Goal: Task Accomplishment & Management: Manage account settings

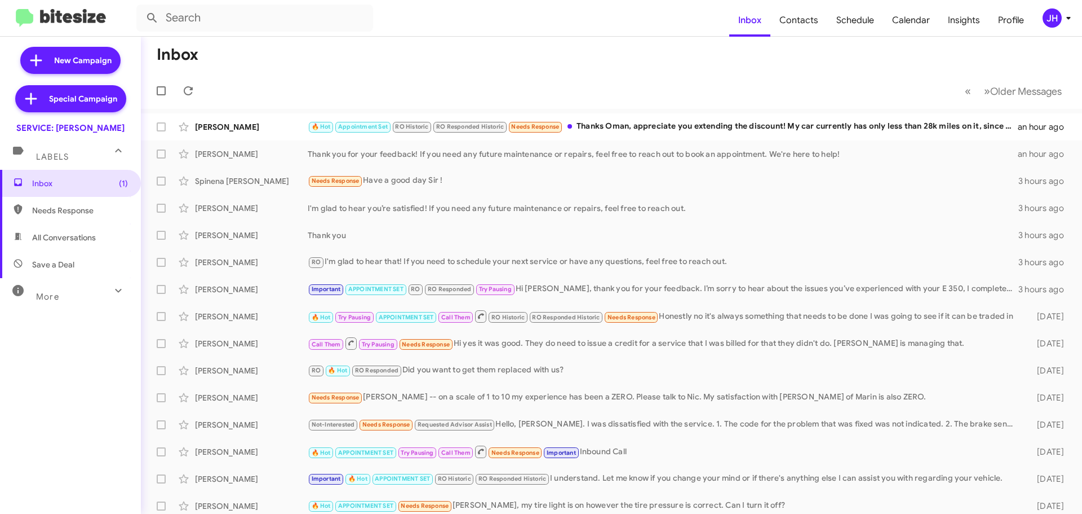
click at [1055, 22] on div "JH" at bounding box center [1052, 17] width 19 height 19
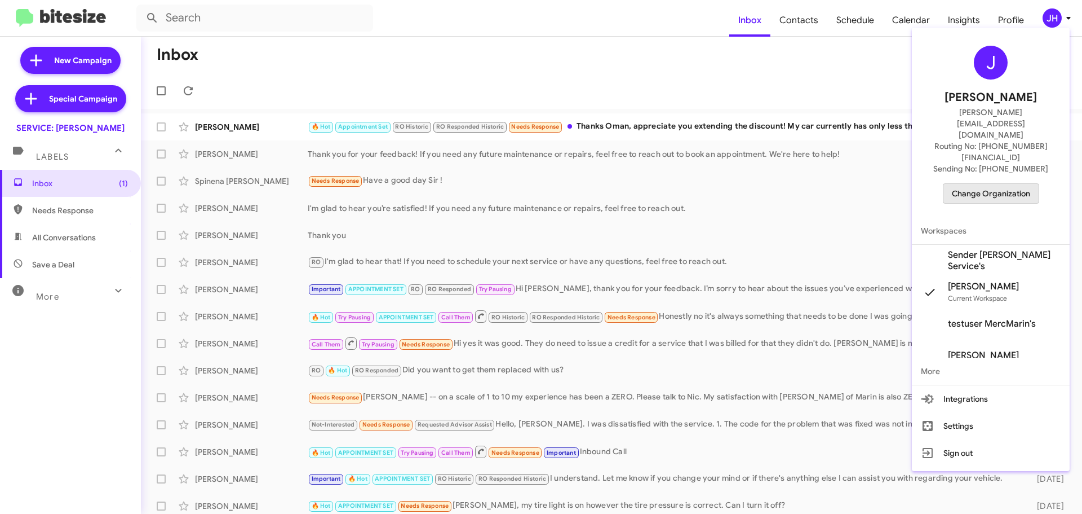
click at [999, 184] on span "Change Organization" at bounding box center [991, 193] width 78 height 19
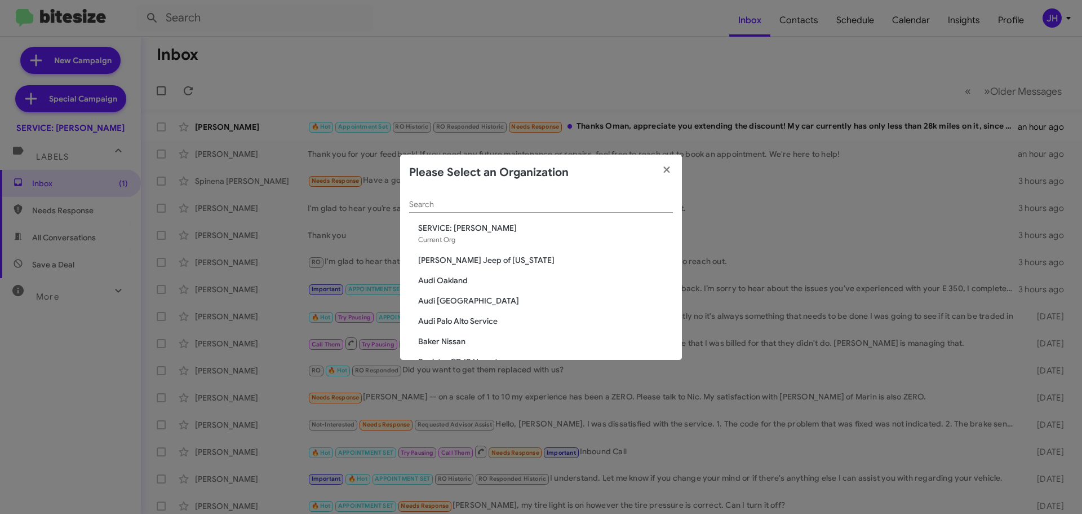
click at [421, 209] on div "Search" at bounding box center [541, 202] width 264 height 22
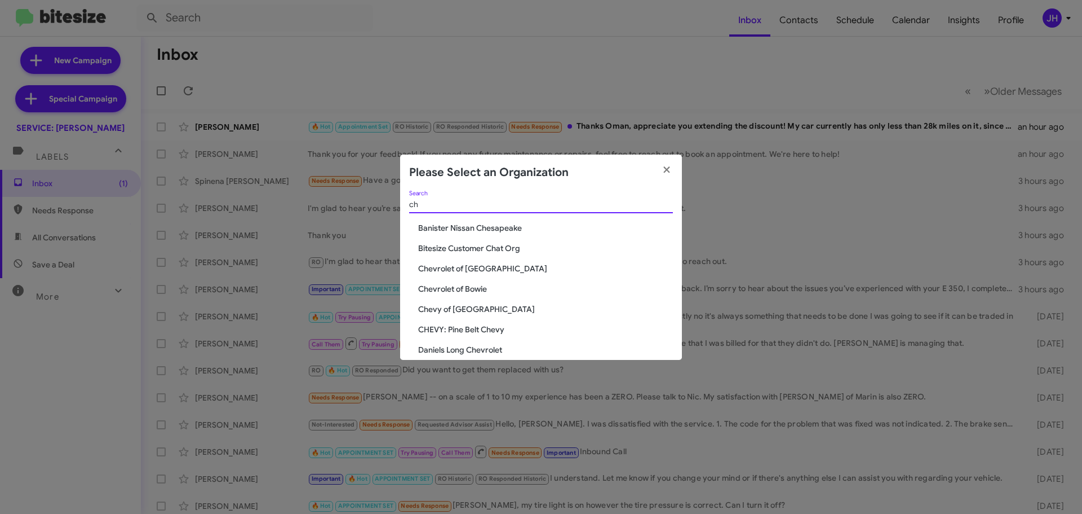
type input "ch"
click at [487, 263] on span "Chevrolet of [GEOGRAPHIC_DATA]" at bounding box center [545, 268] width 255 height 11
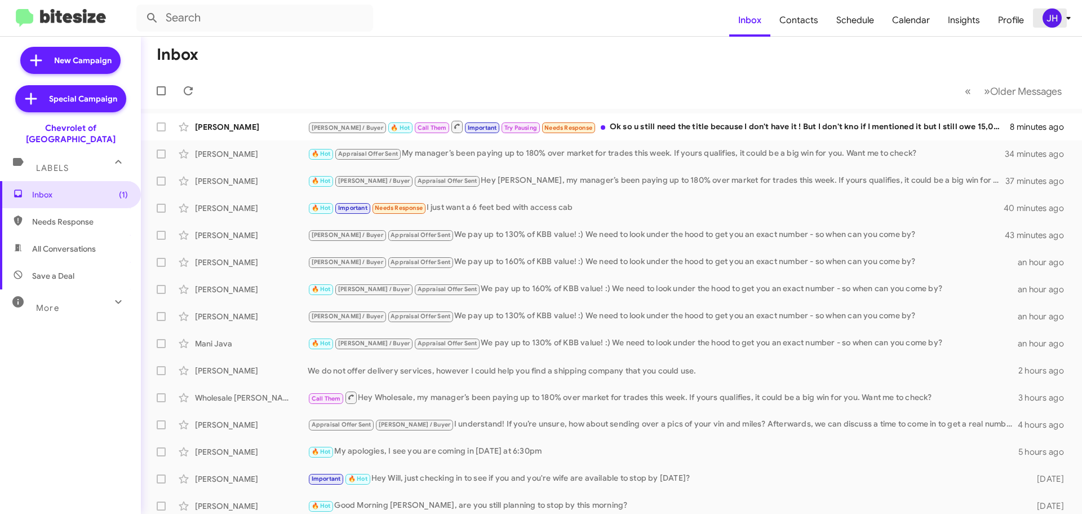
click at [1052, 21] on div "JH" at bounding box center [1052, 17] width 19 height 19
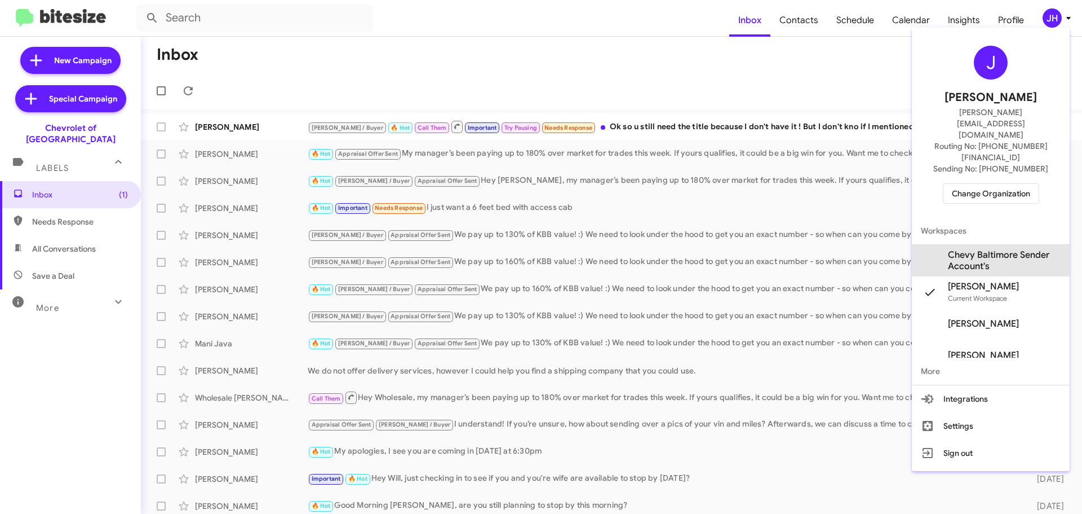
click at [998, 249] on span "Chevy Baltimore Sender Account's" at bounding box center [1004, 260] width 113 height 23
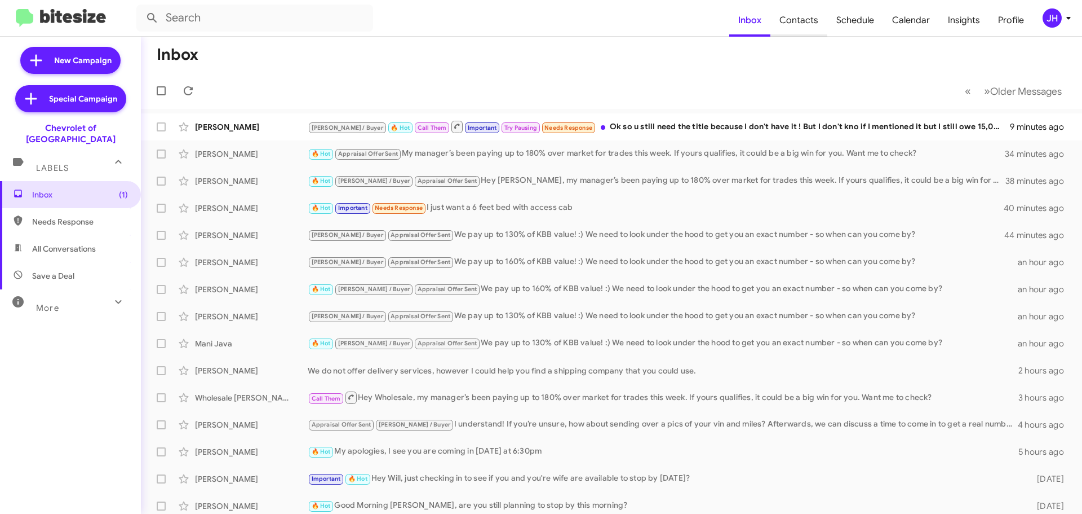
click at [794, 16] on span "Contacts" at bounding box center [799, 20] width 57 height 33
type input "in:groups"
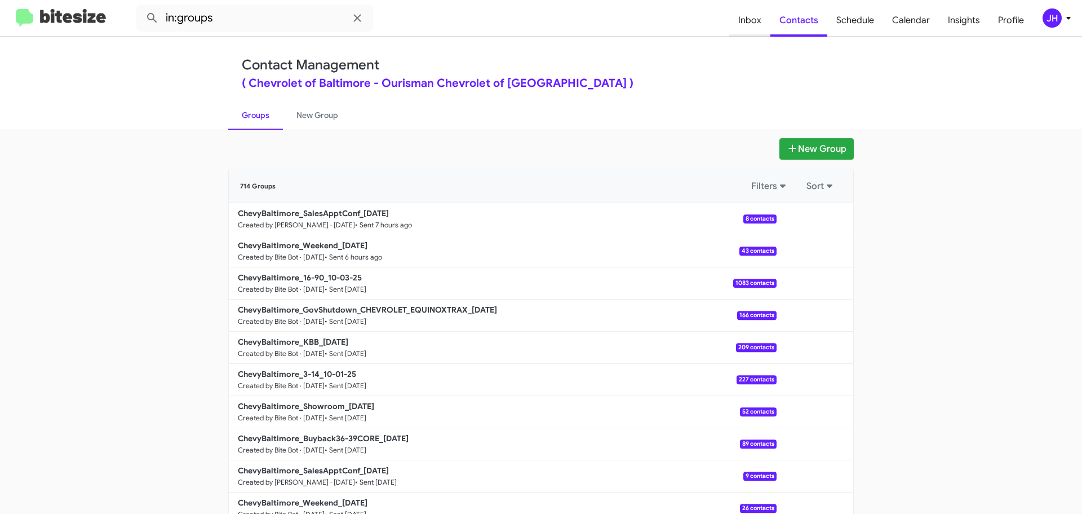
click at [743, 23] on span "Inbox" at bounding box center [749, 20] width 41 height 33
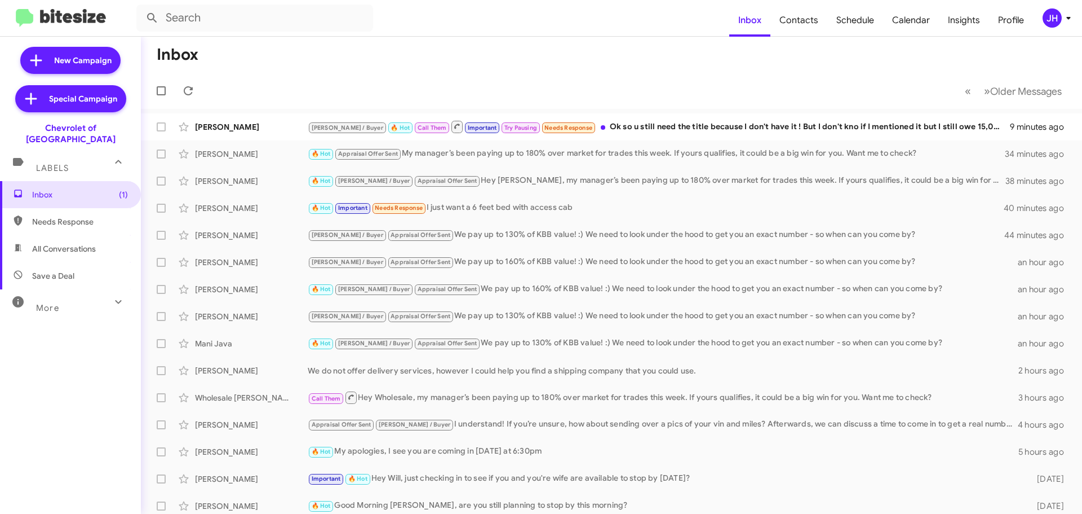
click at [1055, 15] on div "JH" at bounding box center [1052, 17] width 19 height 19
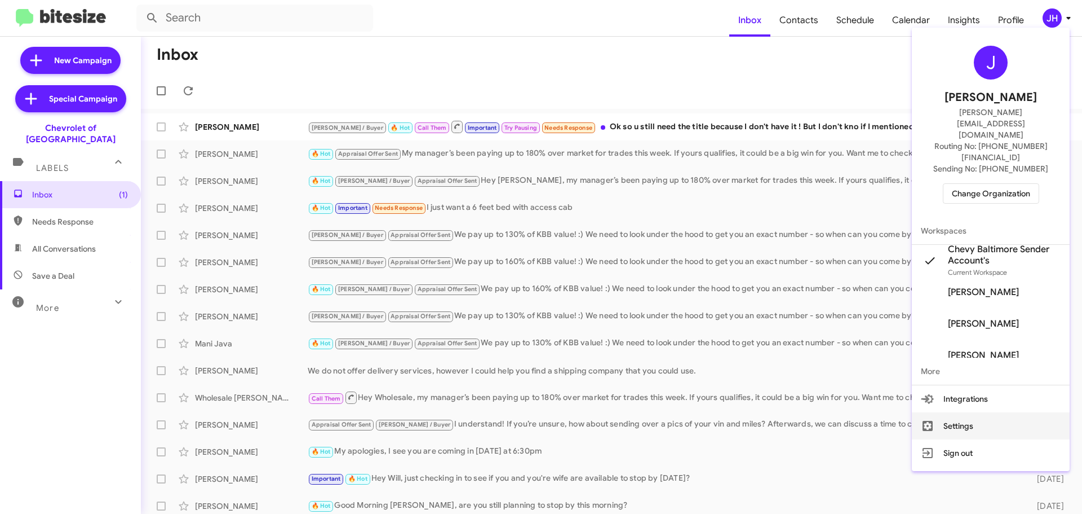
click at [962, 412] on button "Settings" at bounding box center [991, 425] width 158 height 27
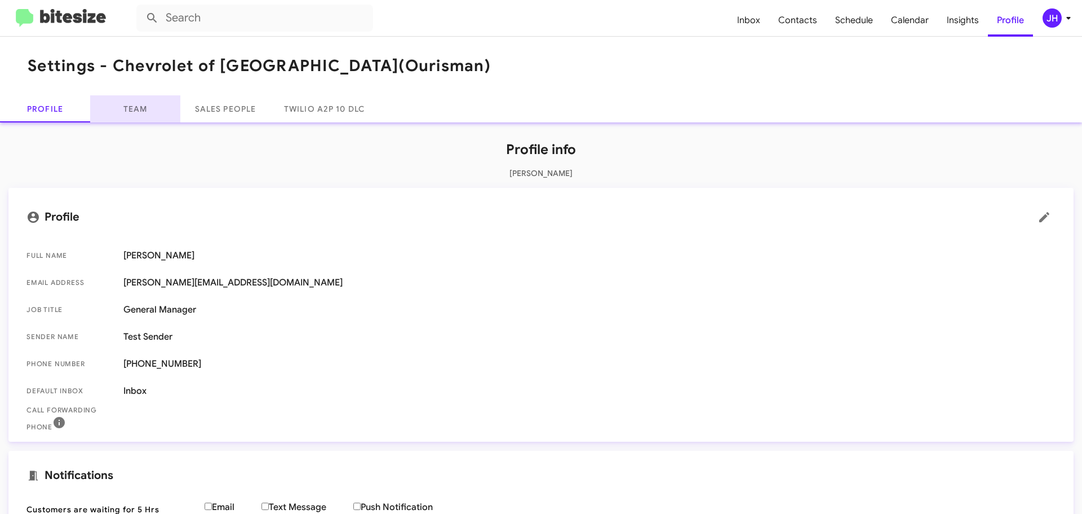
click at [151, 113] on link "Team" at bounding box center [135, 108] width 90 height 27
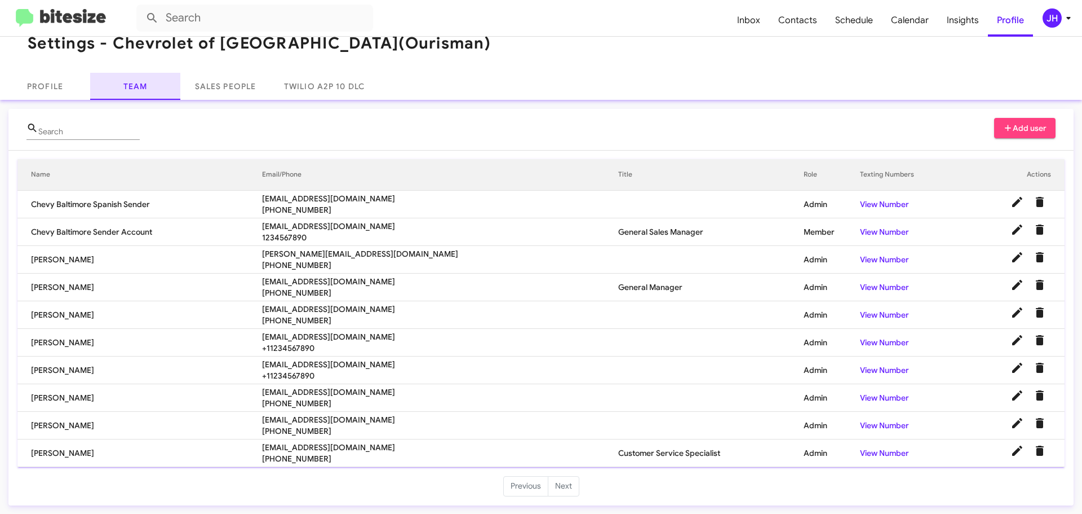
scroll to position [23, 0]
click at [253, 82] on link "Sales People" at bounding box center [225, 85] width 90 height 27
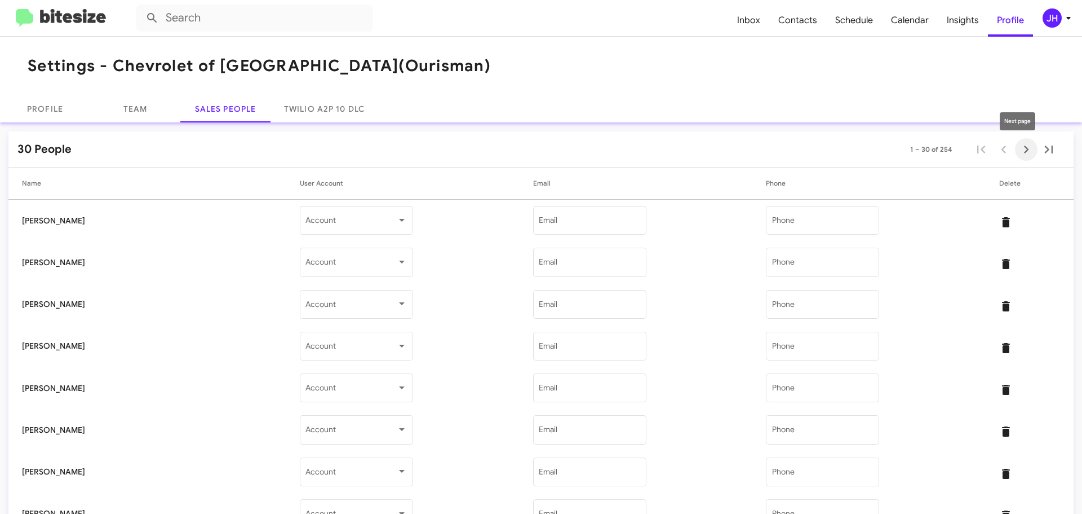
click at [1023, 154] on icon "Next page" at bounding box center [1027, 149] width 16 height 16
click at [1024, 149] on icon "Next page" at bounding box center [1026, 149] width 5 height 8
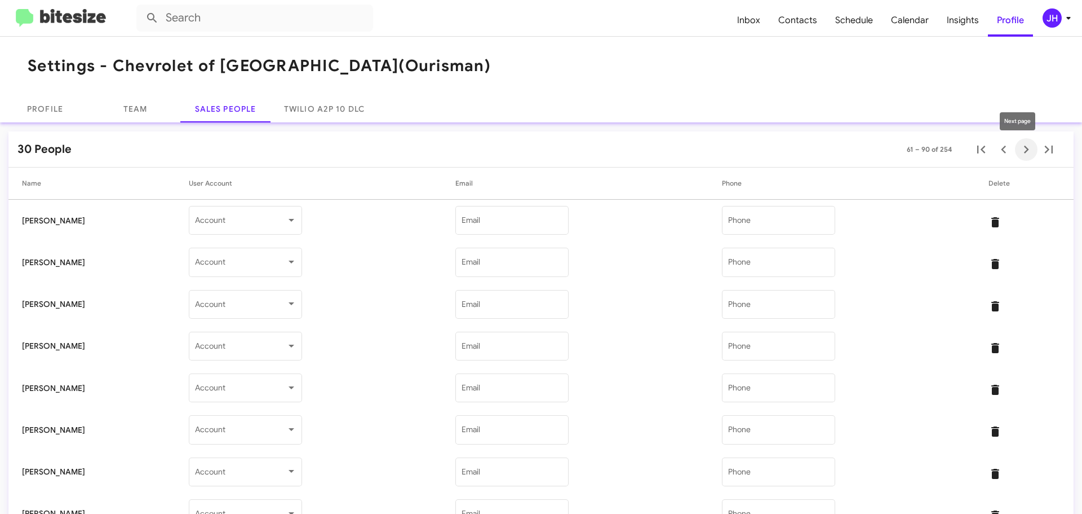
click at [1015, 151] on span "Next page" at bounding box center [1026, 149] width 23 height 16
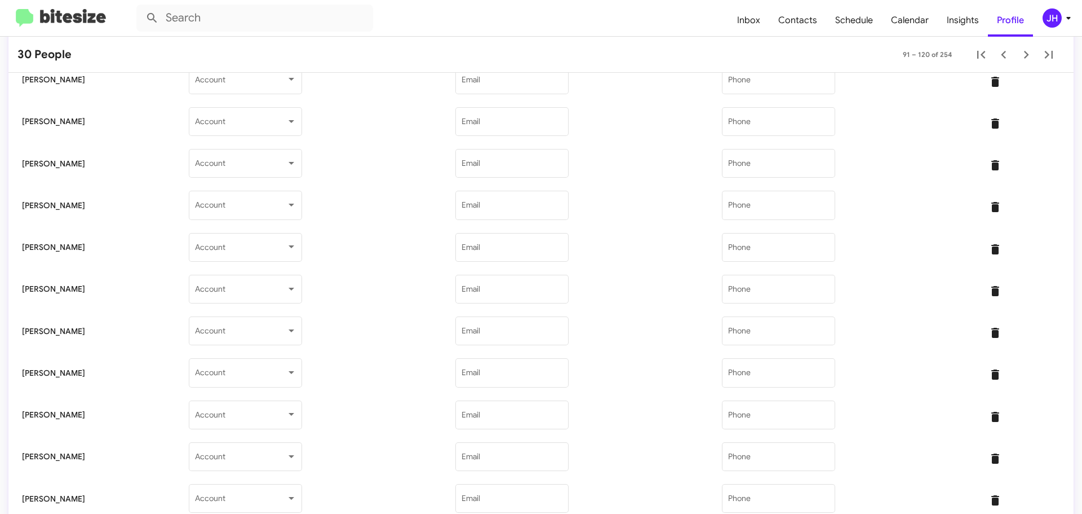
scroll to position [556, 0]
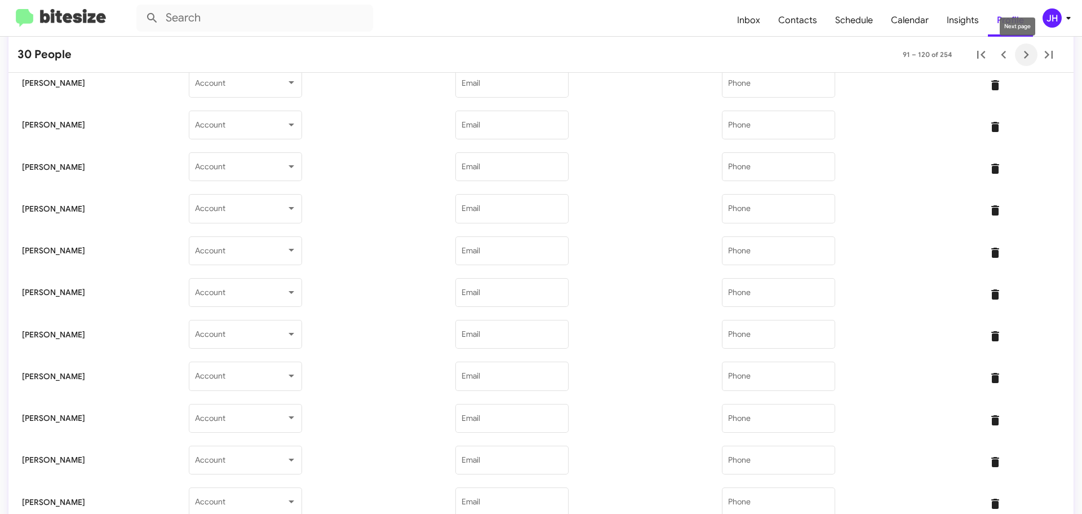
click at [1019, 55] on icon "Next page" at bounding box center [1027, 55] width 16 height 16
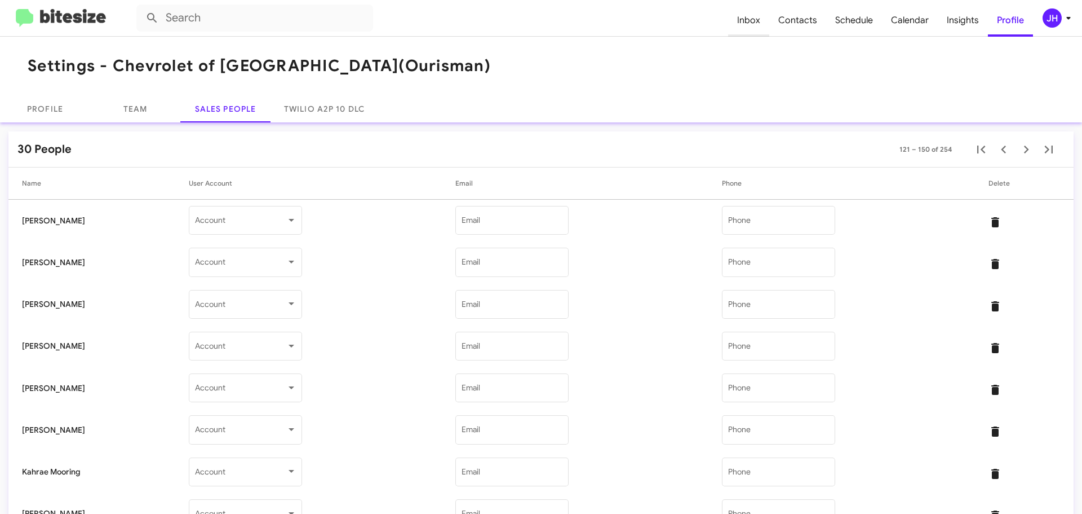
click at [762, 19] on span "Inbox" at bounding box center [748, 20] width 41 height 33
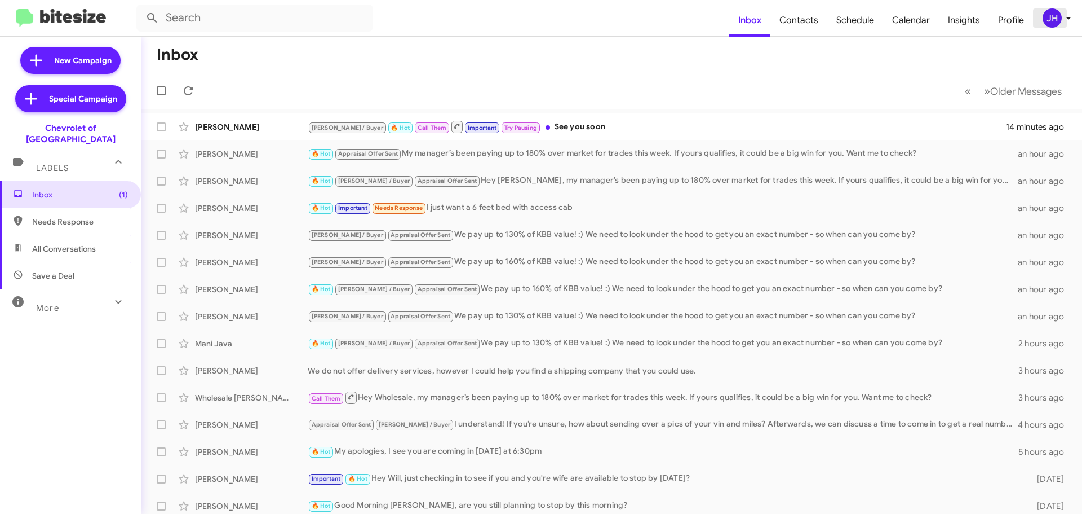
click at [1052, 21] on div "JH" at bounding box center [1052, 17] width 19 height 19
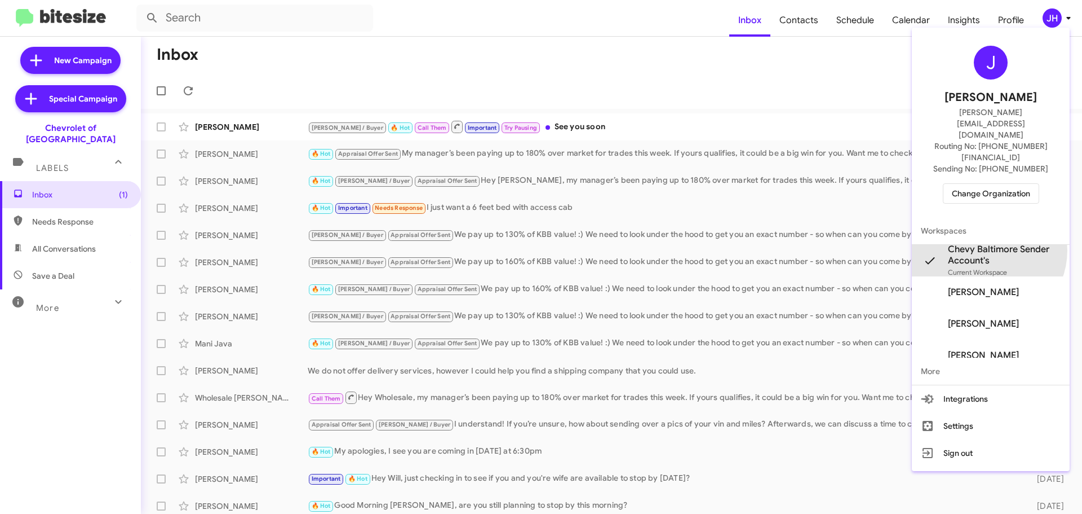
click at [988, 244] on span "Chevy Baltimore Sender Account's" at bounding box center [1004, 255] width 113 height 23
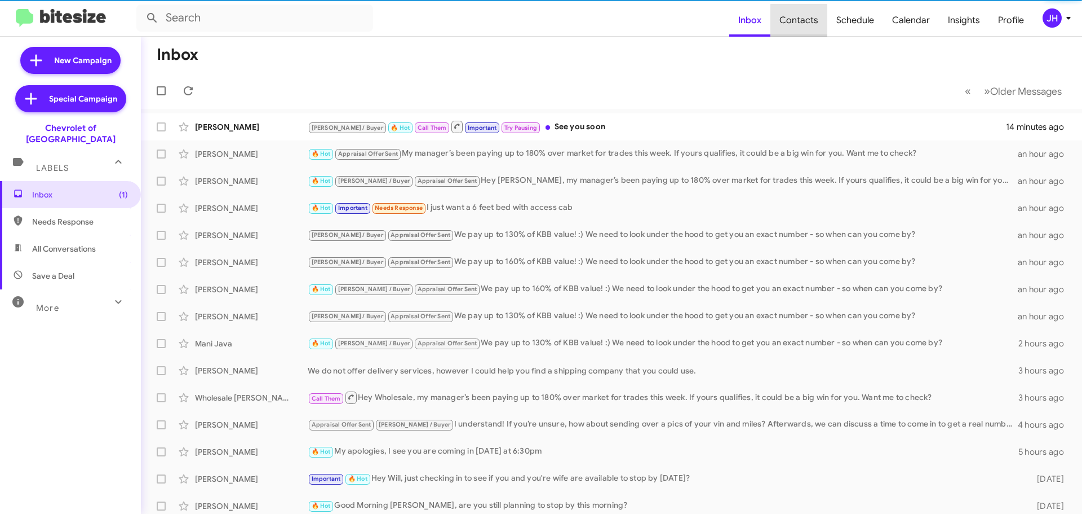
click at [812, 23] on span "Contacts" at bounding box center [799, 20] width 57 height 33
type input "in:groups"
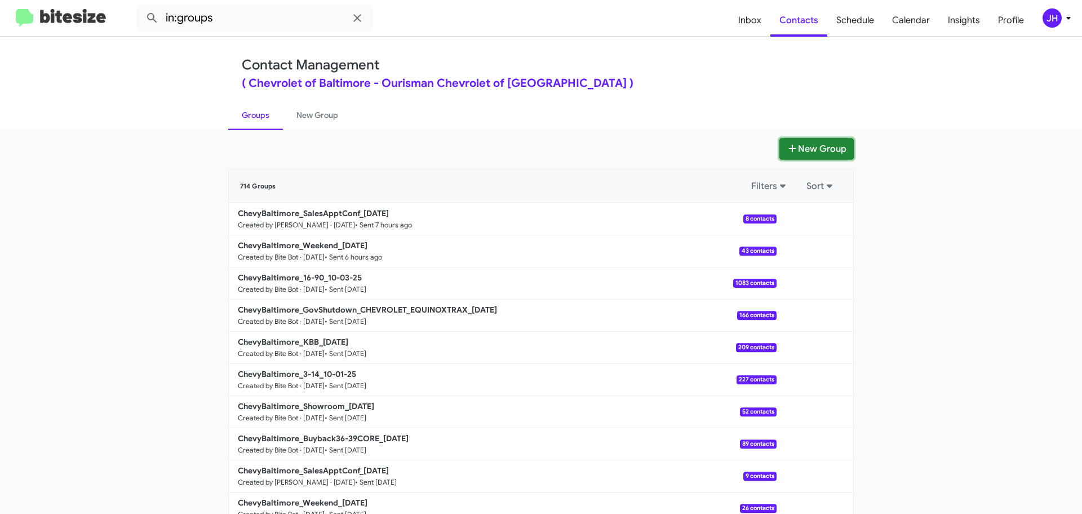
click at [796, 152] on button "New Group" at bounding box center [817, 148] width 74 height 21
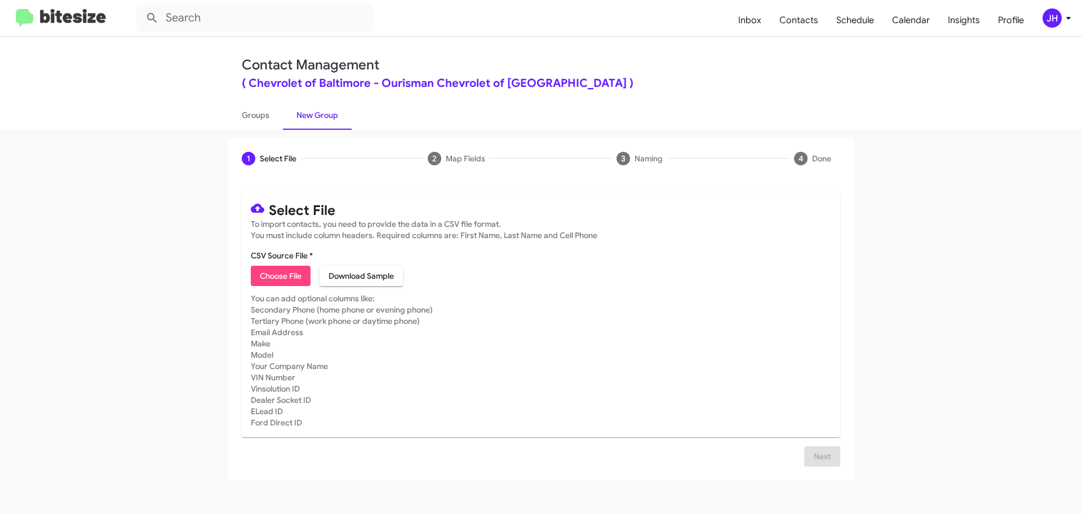
click at [278, 278] on span "Choose File" at bounding box center [281, 275] width 42 height 20
type input "SalesUpload - DATA (1)"
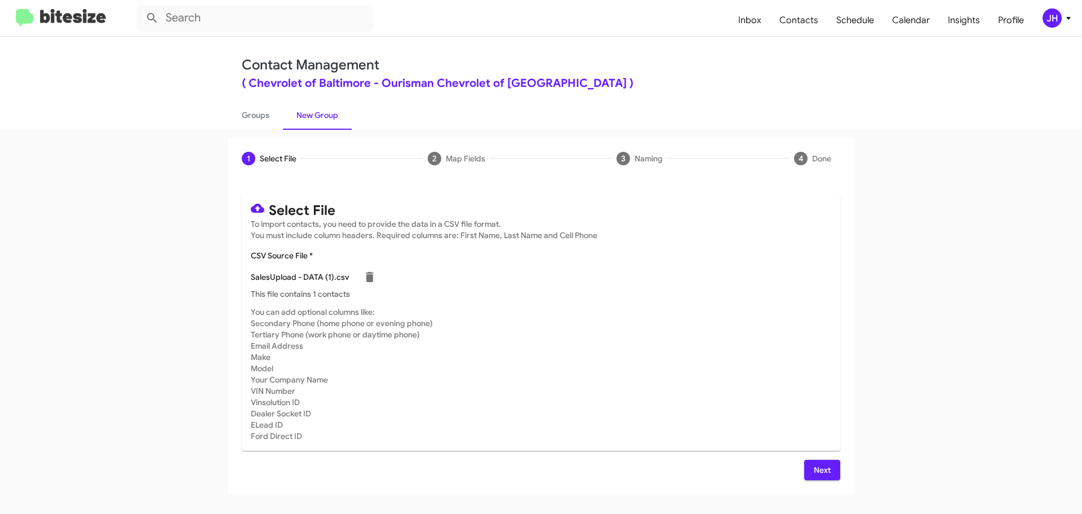
click at [825, 464] on span "Next" at bounding box center [822, 469] width 18 height 20
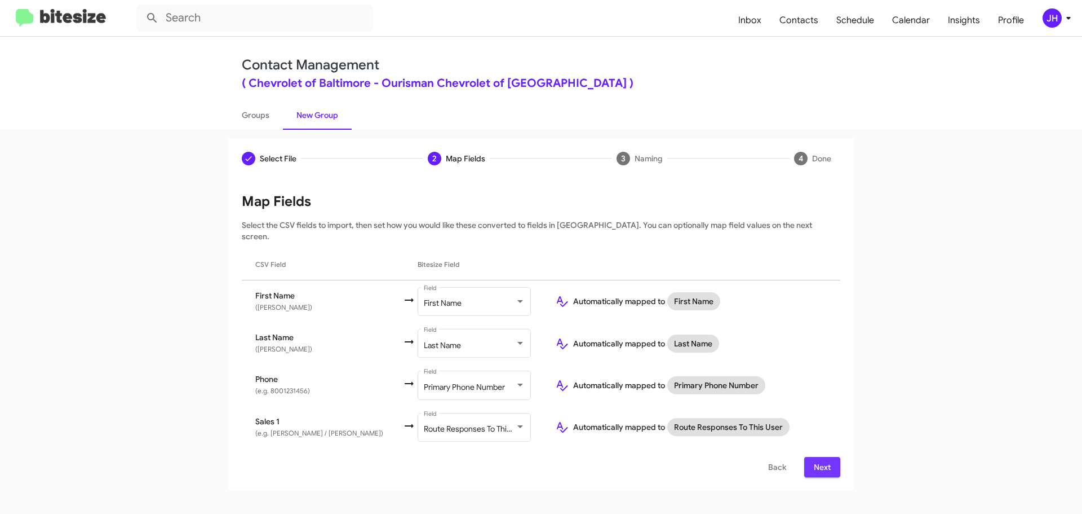
click at [827, 457] on span "Next" at bounding box center [822, 467] width 18 height 20
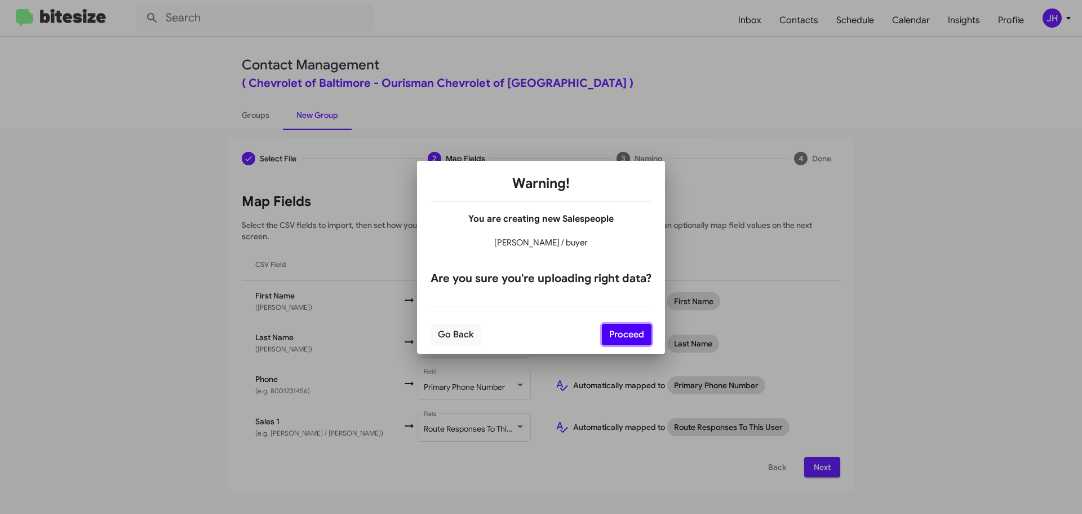
click at [620, 329] on button "Proceed" at bounding box center [627, 334] width 50 height 21
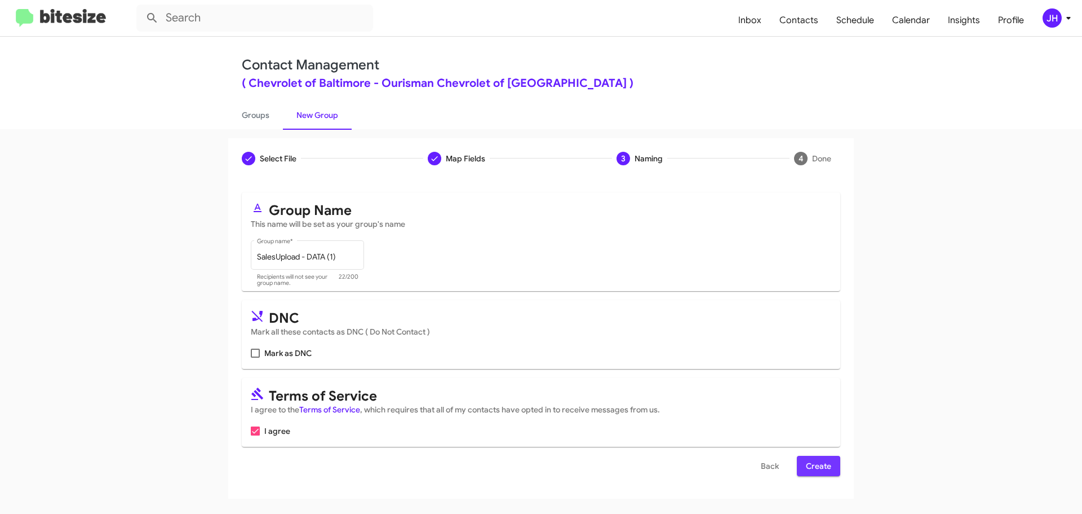
click at [814, 461] on span "Create" at bounding box center [818, 465] width 25 height 20
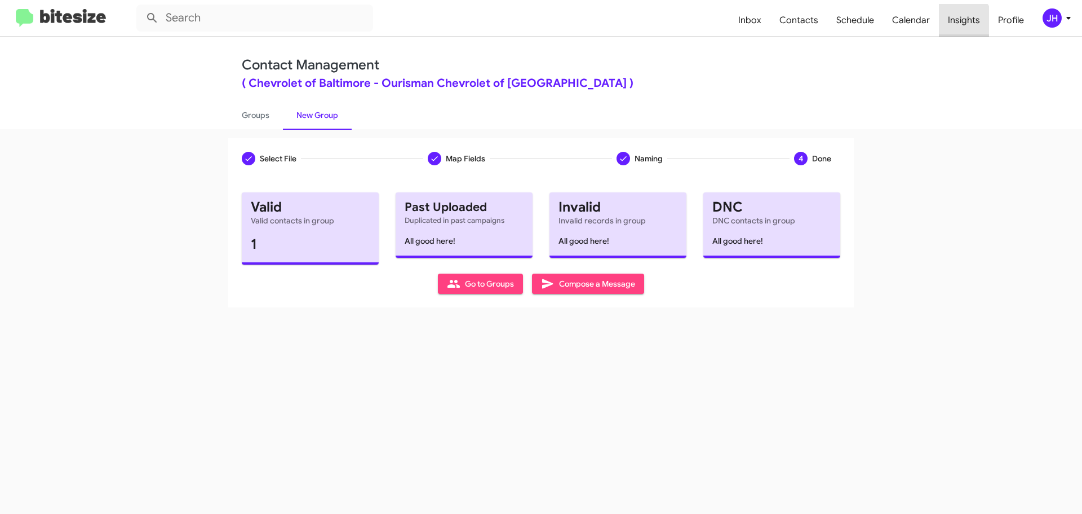
click at [962, 23] on span "Insights" at bounding box center [964, 20] width 50 height 33
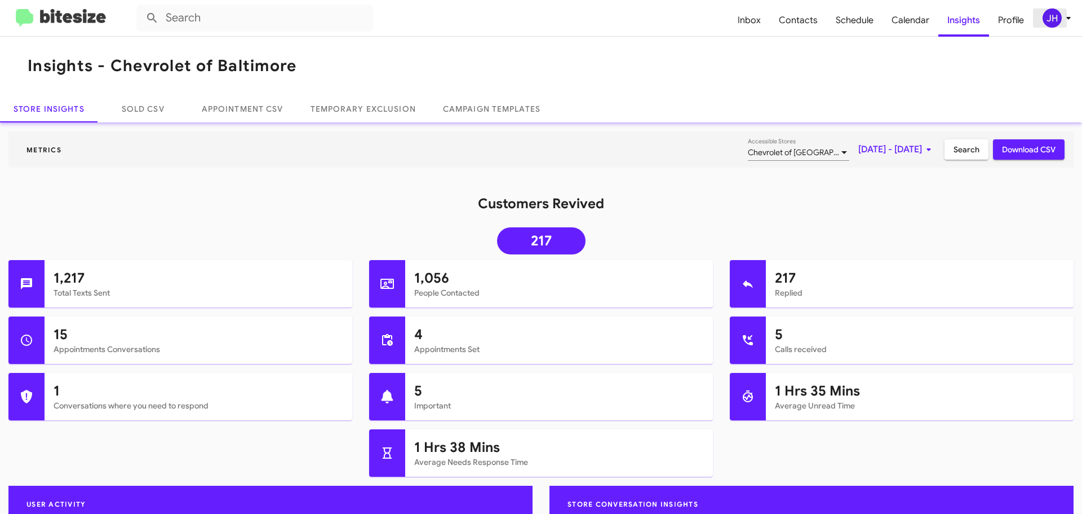
click at [1062, 12] on icon at bounding box center [1069, 18] width 14 height 14
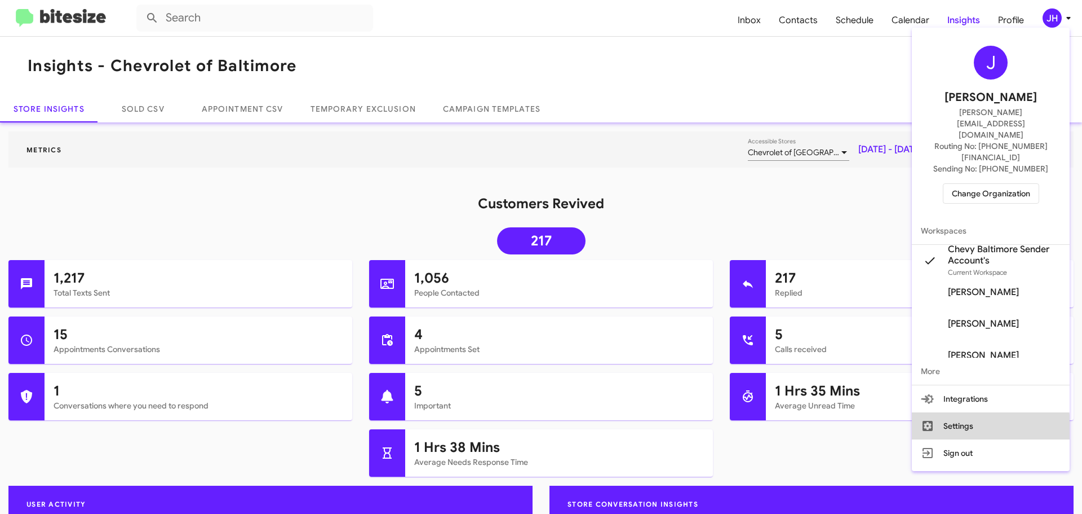
click at [988, 412] on button "Settings" at bounding box center [991, 425] width 158 height 27
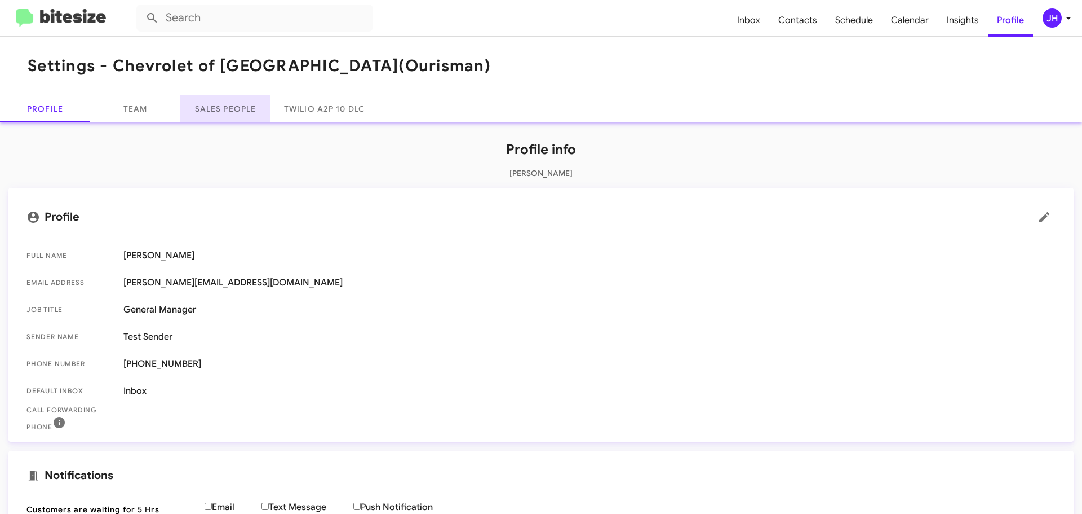
click at [228, 117] on link "Sales People" at bounding box center [225, 108] width 90 height 27
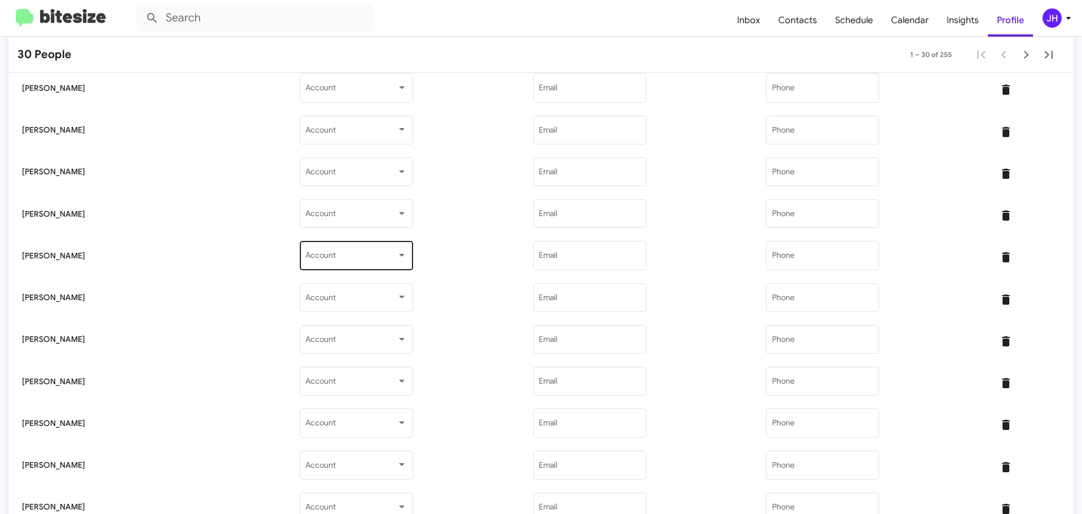
scroll to position [950, 0]
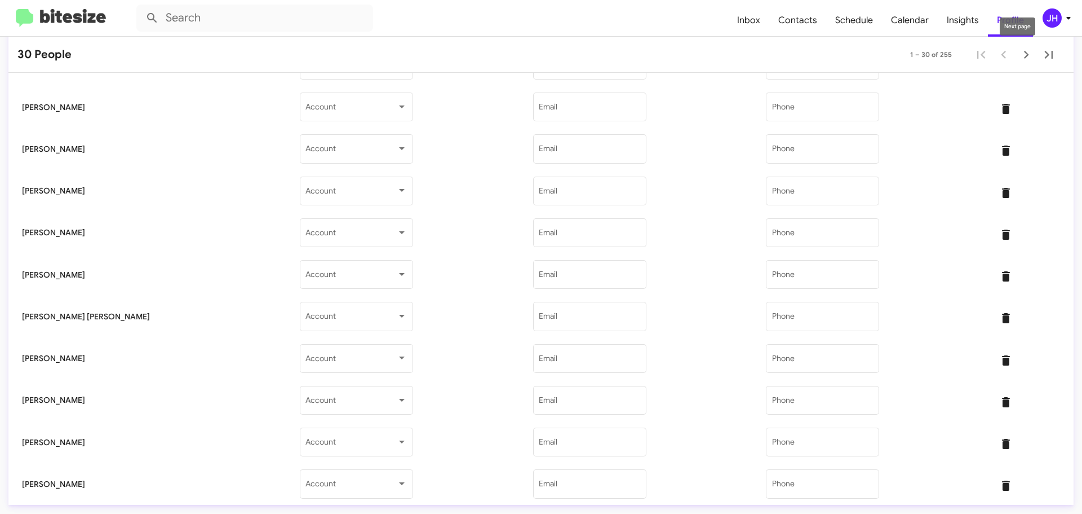
click at [1023, 59] on icon "Next page" at bounding box center [1027, 55] width 16 height 16
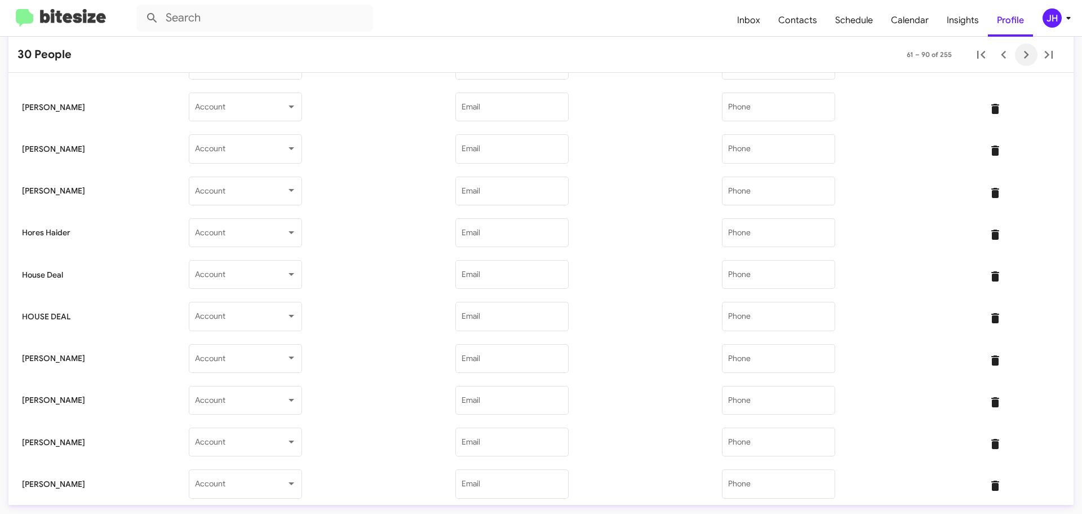
click at [1023, 59] on icon "Next page" at bounding box center [1027, 55] width 16 height 16
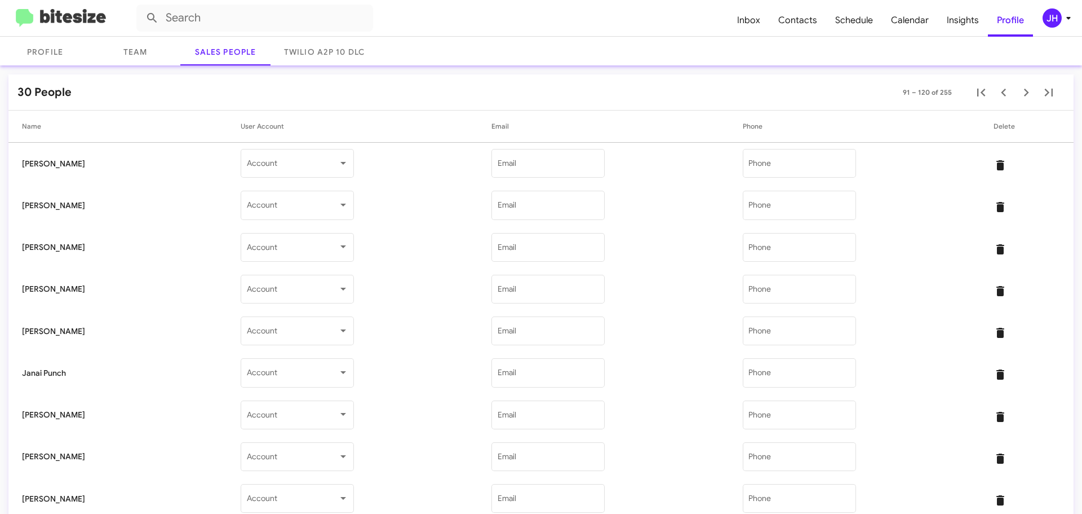
scroll to position [48, 0]
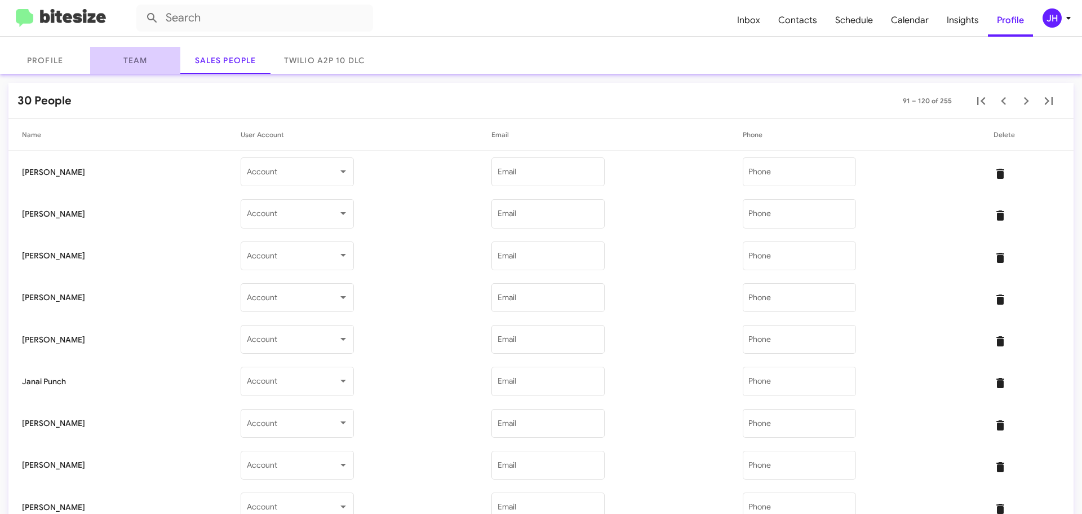
click at [121, 54] on link "Team" at bounding box center [135, 60] width 90 height 27
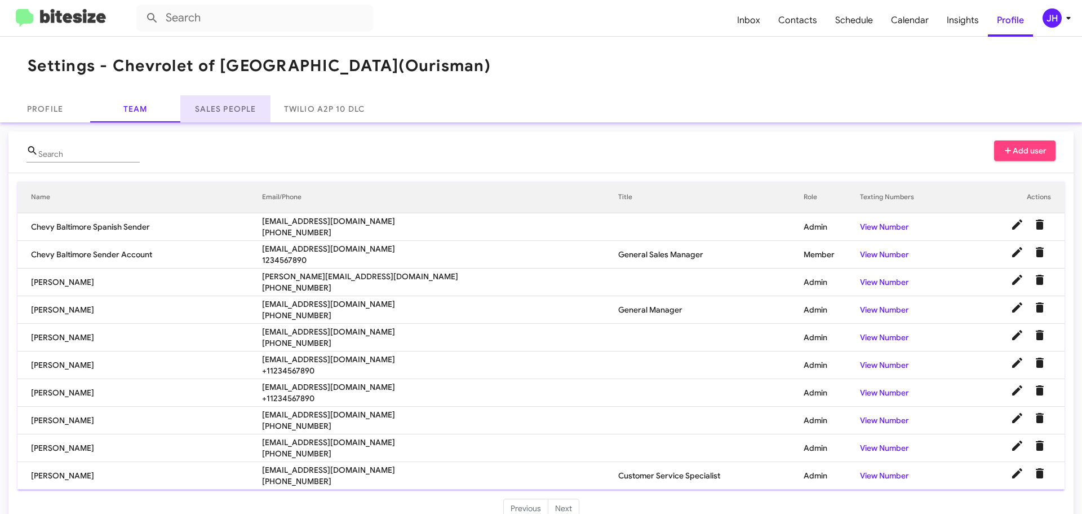
click at [220, 109] on link "Sales People" at bounding box center [225, 108] width 90 height 27
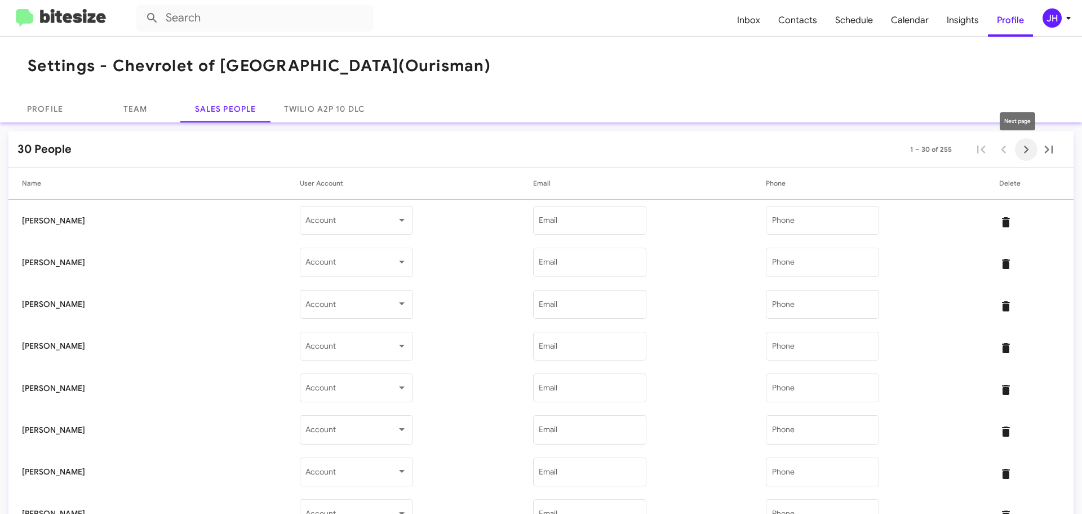
click at [1024, 153] on icon "Next page" at bounding box center [1027, 149] width 16 height 16
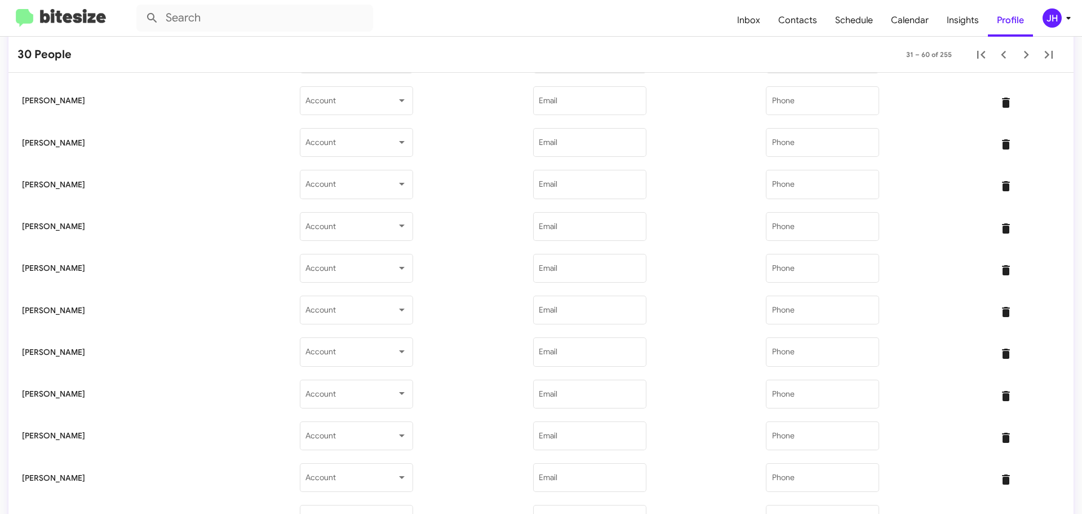
scroll to position [950, 0]
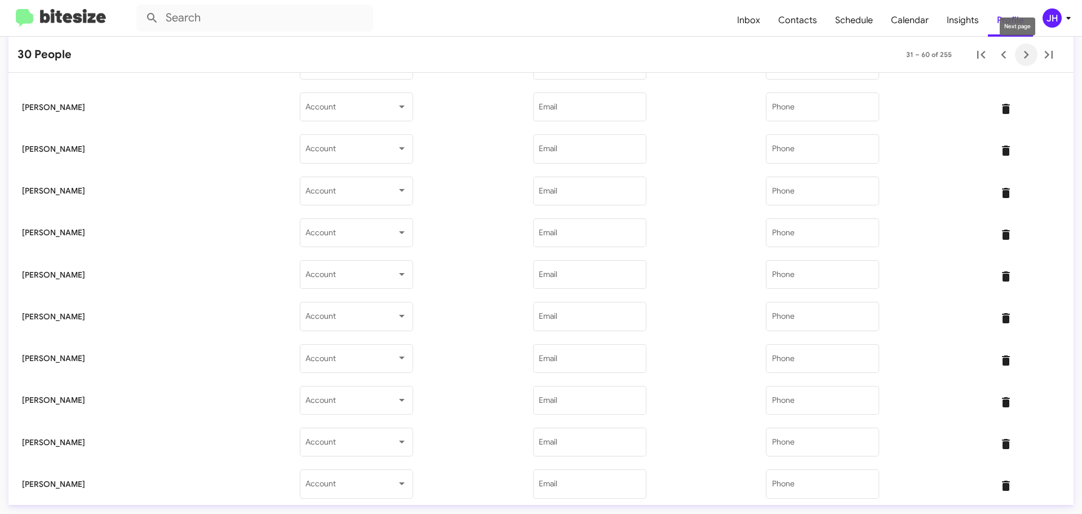
click at [1019, 59] on icon "Next page" at bounding box center [1027, 55] width 16 height 16
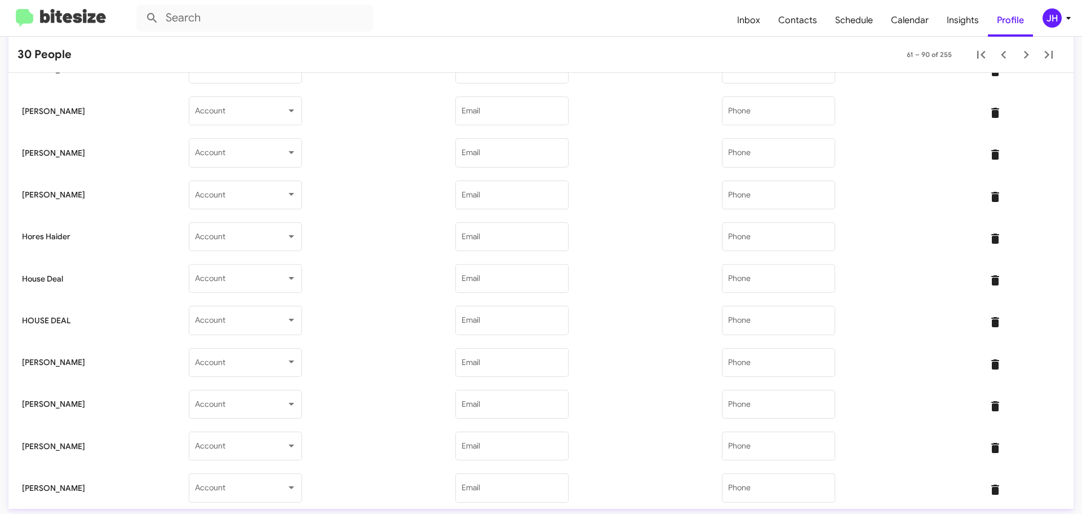
scroll to position [950, 0]
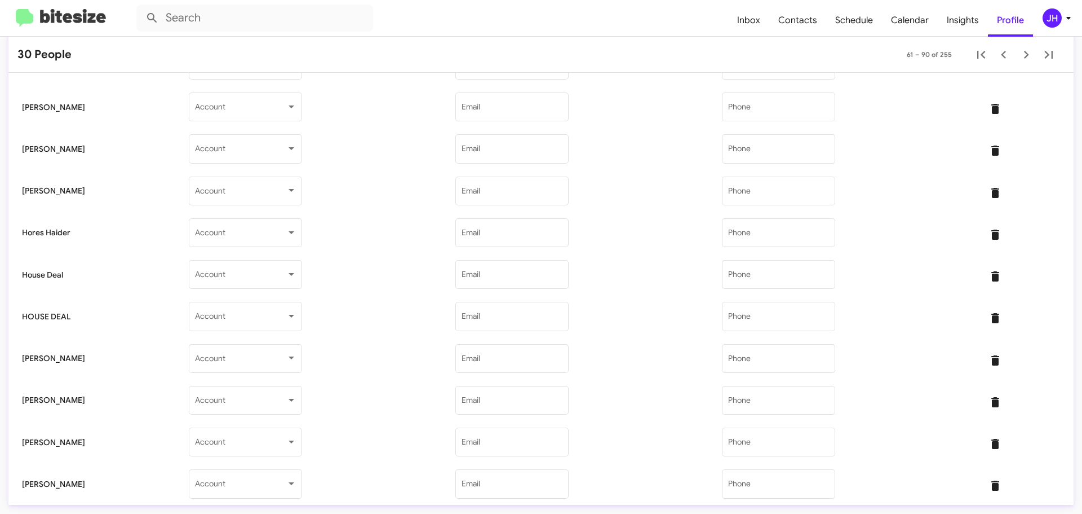
click at [427, 339] on td "Account" at bounding box center [322, 358] width 267 height 42
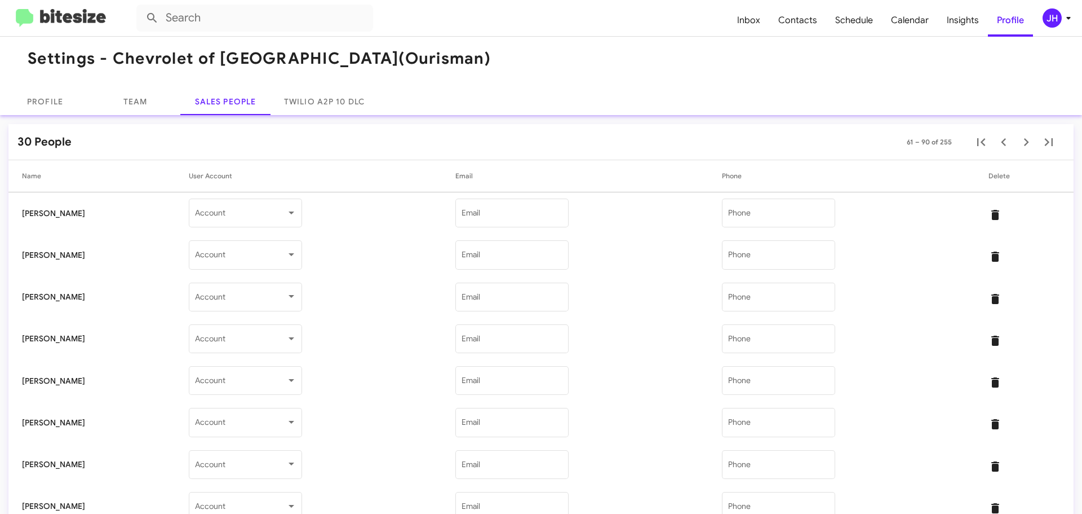
scroll to position [0, 0]
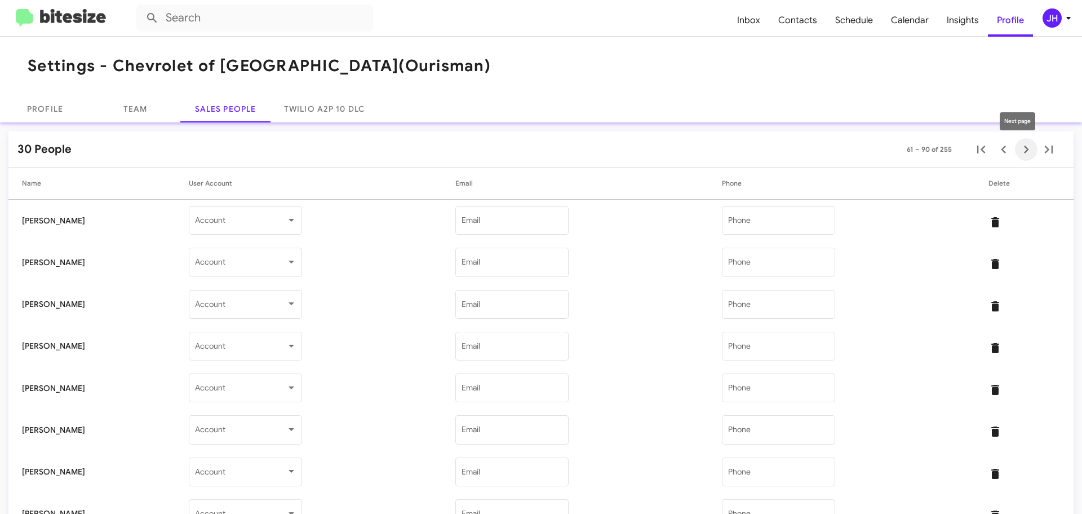
click at [1020, 156] on icon "Next page" at bounding box center [1027, 149] width 16 height 16
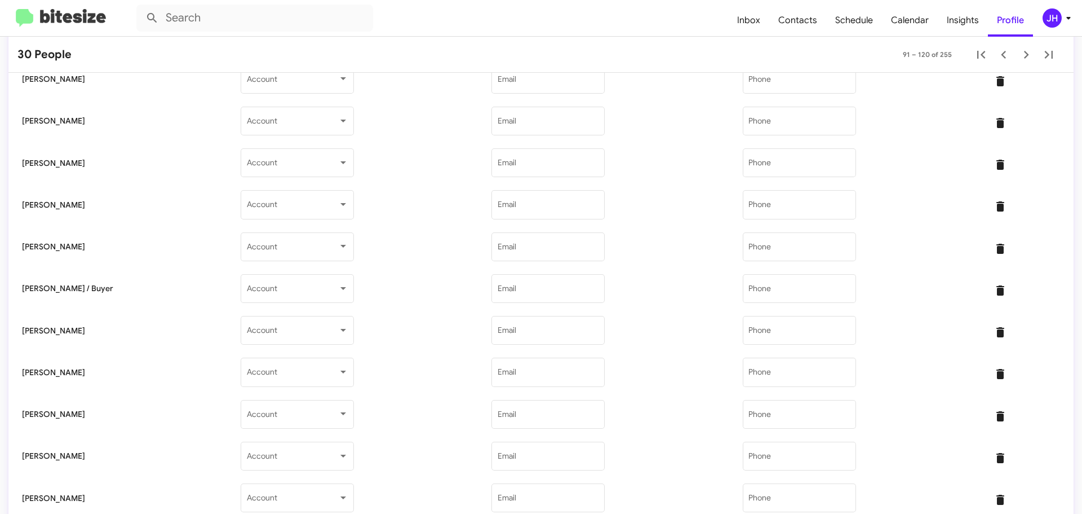
scroll to position [395, 0]
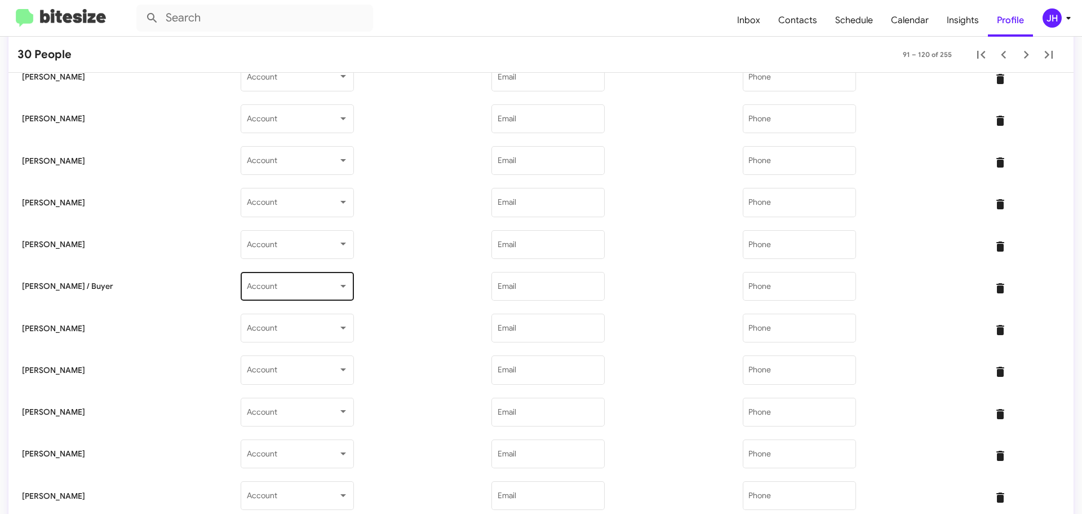
click at [302, 294] on div "Account" at bounding box center [297, 284] width 101 height 31
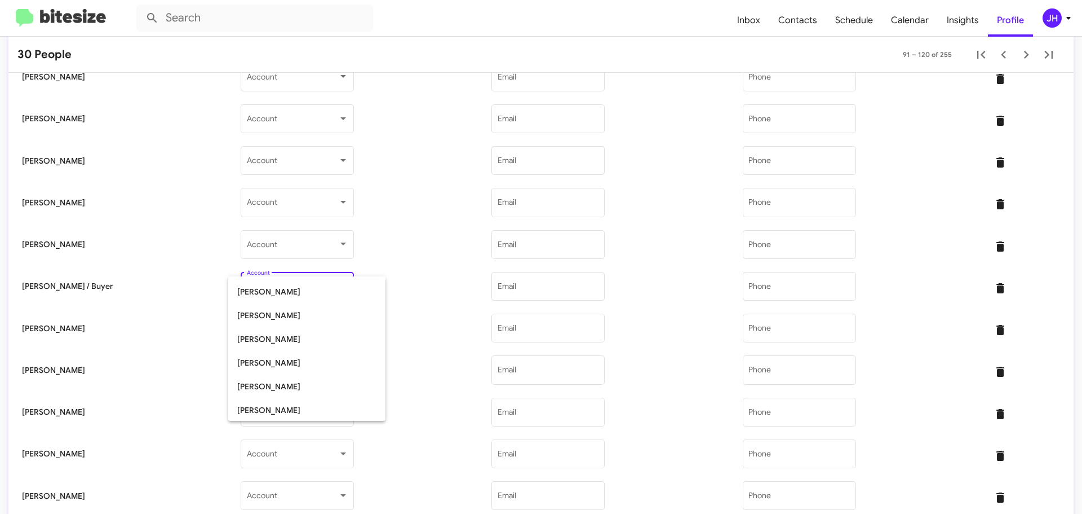
scroll to position [116, 0]
click at [276, 409] on span "[PERSON_NAME]" at bounding box center [306, 409] width 139 height 24
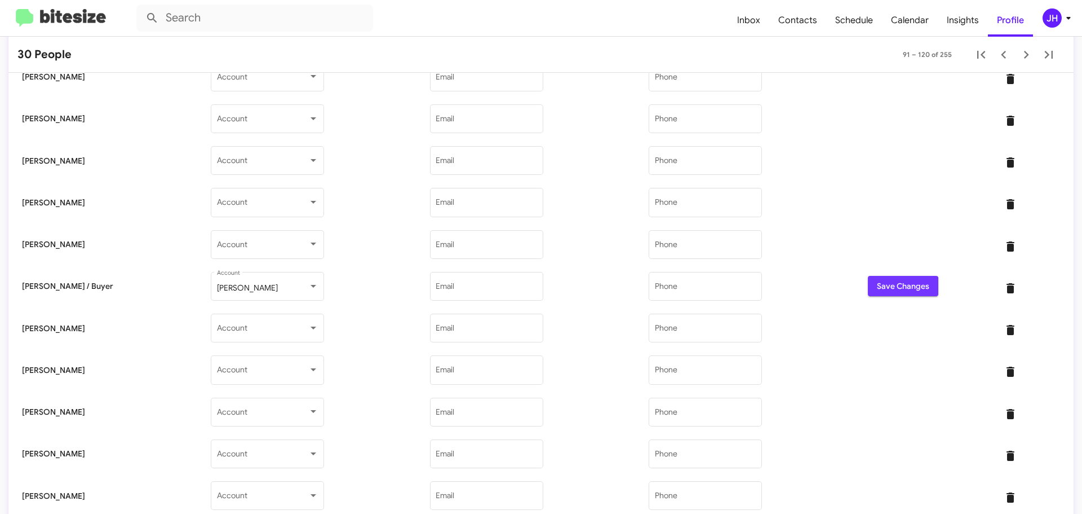
click at [887, 289] on span "Save Changes" at bounding box center [903, 286] width 52 height 20
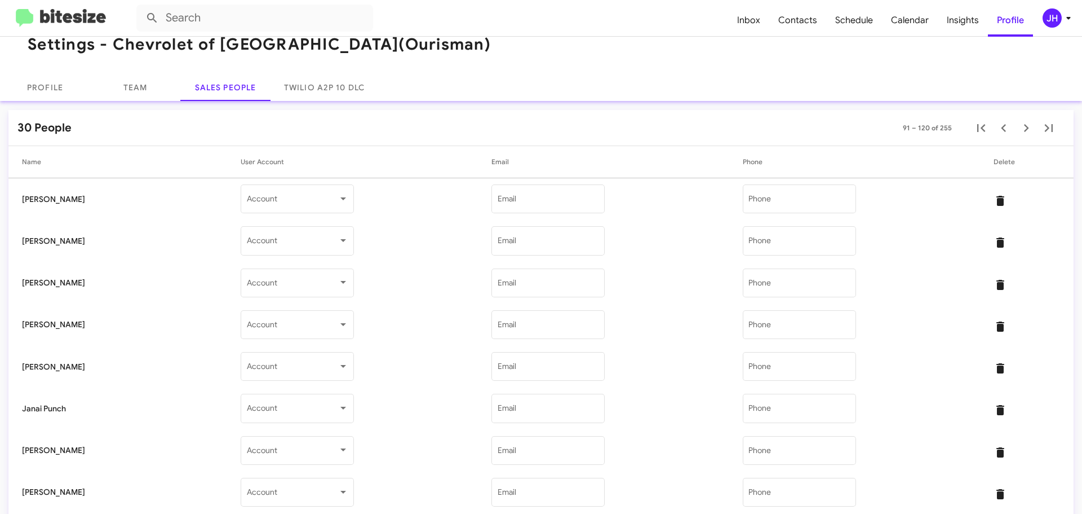
scroll to position [0, 0]
